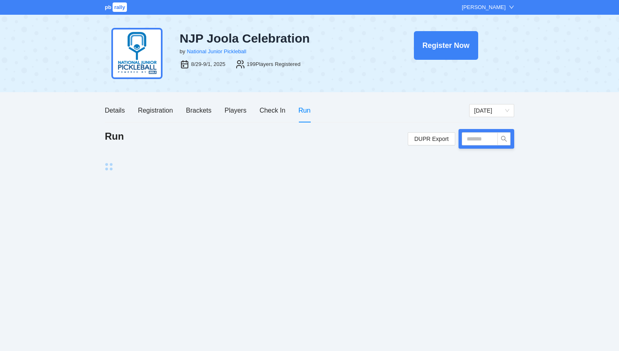
click at [486, 7] on div "[PERSON_NAME]" at bounding box center [484, 7] width 44 height 8
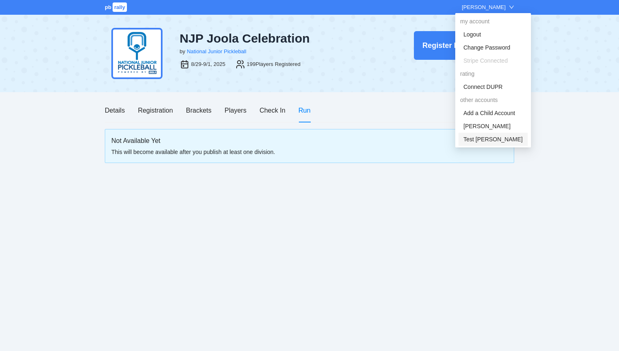
click at [480, 139] on link "Test [PERSON_NAME]" at bounding box center [492, 139] width 59 height 7
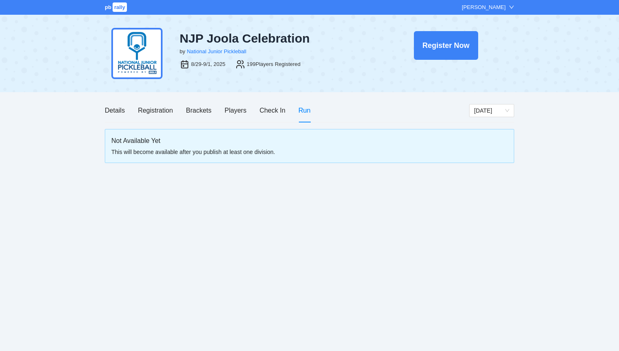
click at [476, 9] on div "[PERSON_NAME]" at bounding box center [484, 7] width 44 height 8
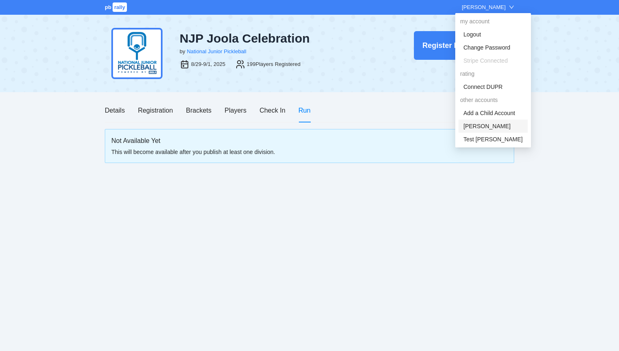
click at [471, 125] on link "[PERSON_NAME]" at bounding box center [486, 126] width 47 height 7
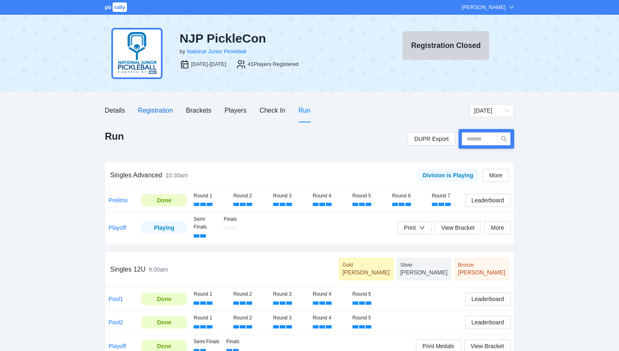
click at [158, 114] on div "Registration" at bounding box center [155, 110] width 35 height 10
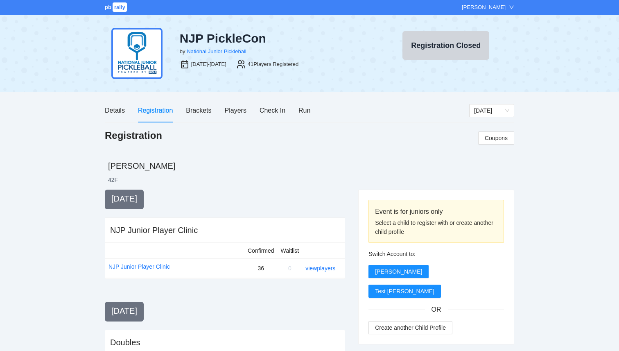
click at [115, 10] on span "rally" at bounding box center [120, 6] width 14 height 9
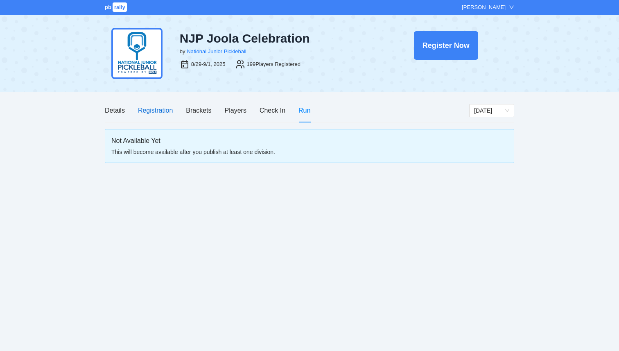
click at [157, 110] on div "Registration" at bounding box center [155, 110] width 35 height 10
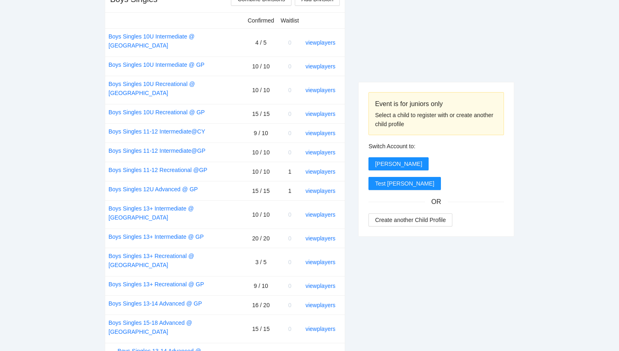
scroll to position [351, 0]
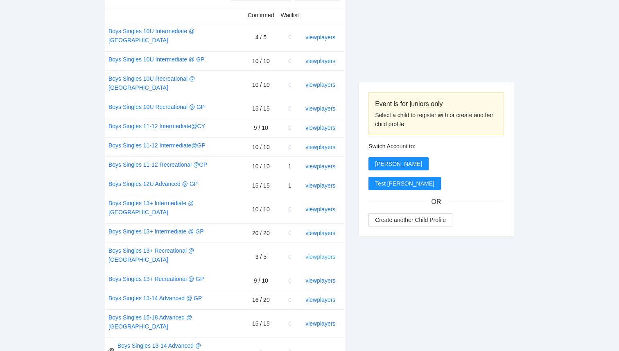
click at [325, 253] on link "view players" at bounding box center [320, 256] width 30 height 7
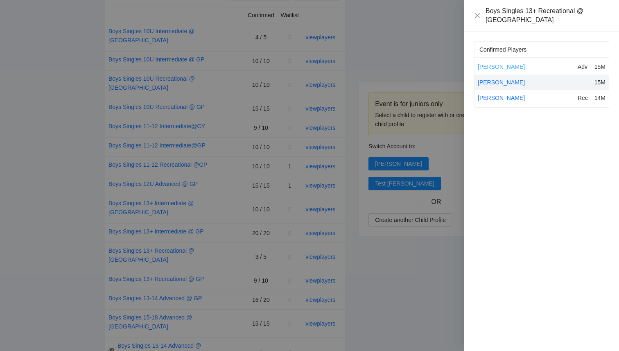
click at [498, 63] on link "David Alvarado" at bounding box center [501, 66] width 47 height 7
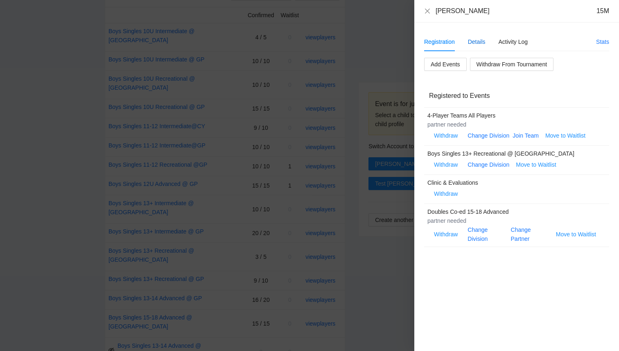
click at [481, 44] on div "Details" at bounding box center [477, 41] width 18 height 9
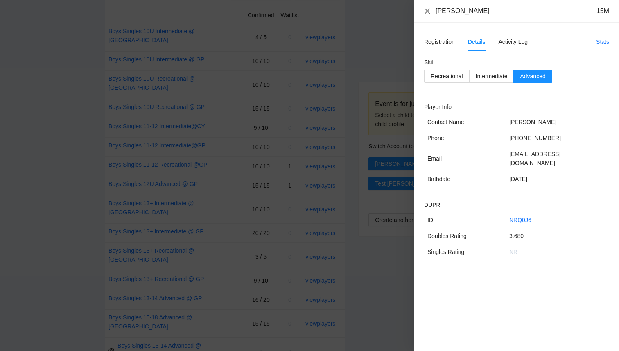
click at [428, 12] on icon "close" at bounding box center [427, 10] width 5 height 5
